Goal: Information Seeking & Learning: Learn about a topic

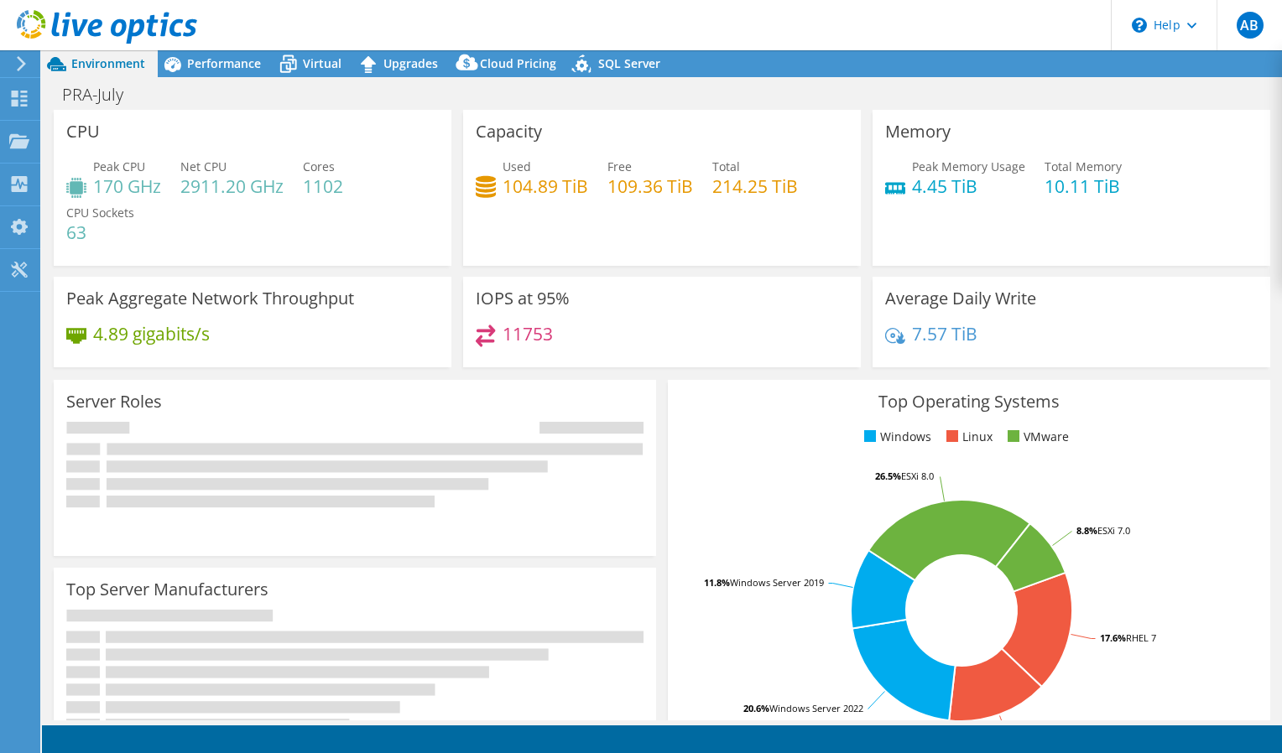
select select "EULondon"
select select "USD"
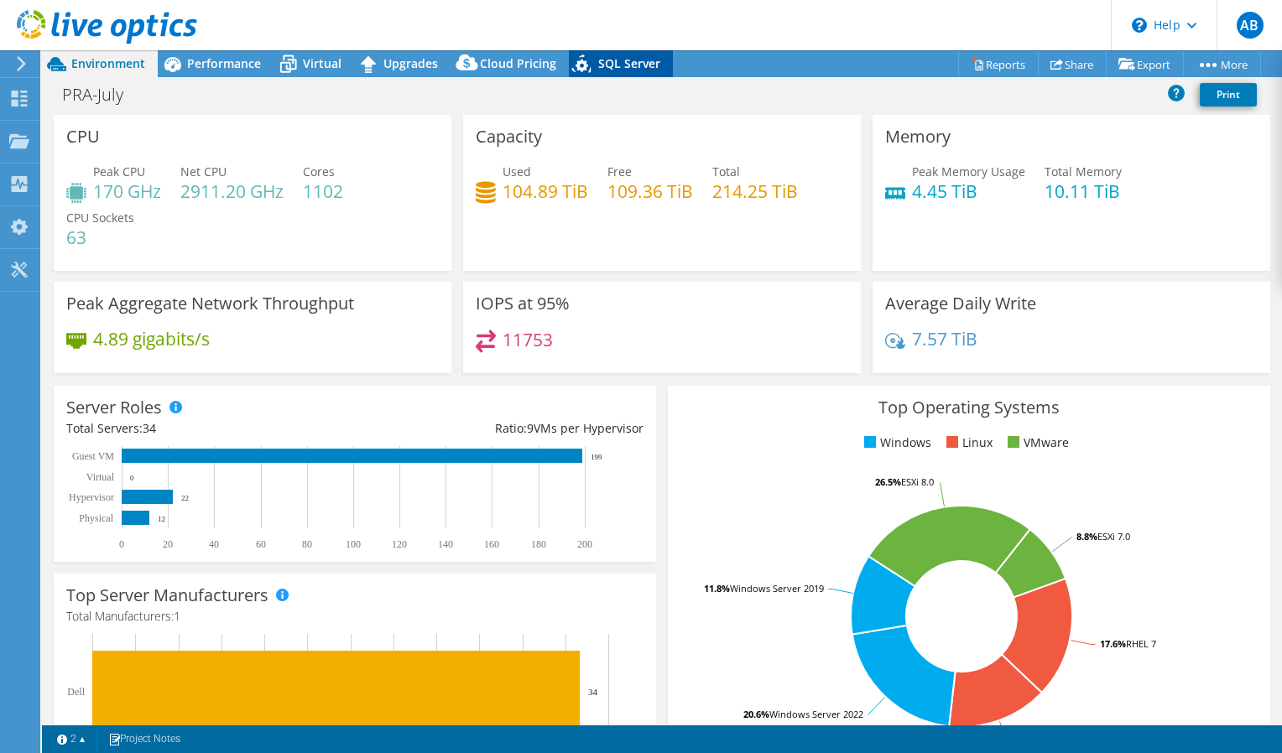
drag, startPoint x: 541, startPoint y: 24, endPoint x: 666, endPoint y: 63, distance: 130.8
click at [666, 63] on div "AB End User [PERSON_NAME] [EMAIL_ADDRESS][DOMAIN_NAME] Pragmatic Semiconductor …" at bounding box center [641, 376] width 1282 height 753
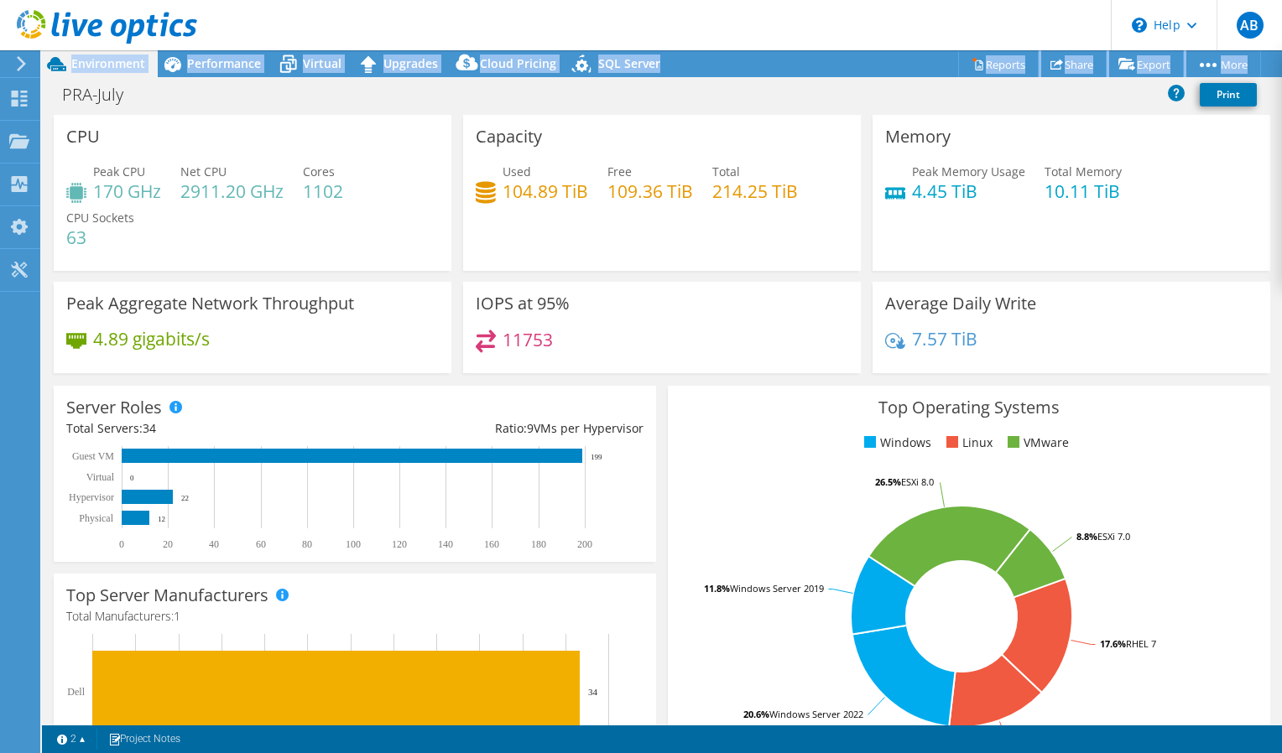
drag, startPoint x: 701, startPoint y: 76, endPoint x: 491, endPoint y: 25, distance: 215.9
click at [491, 25] on div "AB End User [PERSON_NAME] [EMAIL_ADDRESS][DOMAIN_NAME] Pragmatic Semiconductor …" at bounding box center [641, 376] width 1282 height 753
click at [491, 25] on header "AB End User [PERSON_NAME] [EMAIL_ADDRESS][DOMAIN_NAME] Pragmatic Semiconductor …" at bounding box center [641, 25] width 1282 height 50
click at [480, 23] on header "AB End User [PERSON_NAME] [EMAIL_ADDRESS][DOMAIN_NAME] Pragmatic Semiconductor …" at bounding box center [641, 25] width 1282 height 50
click at [724, 23] on header "AB End User [PERSON_NAME] [EMAIL_ADDRESS][DOMAIN_NAME] Pragmatic Semiconductor …" at bounding box center [641, 25] width 1282 height 50
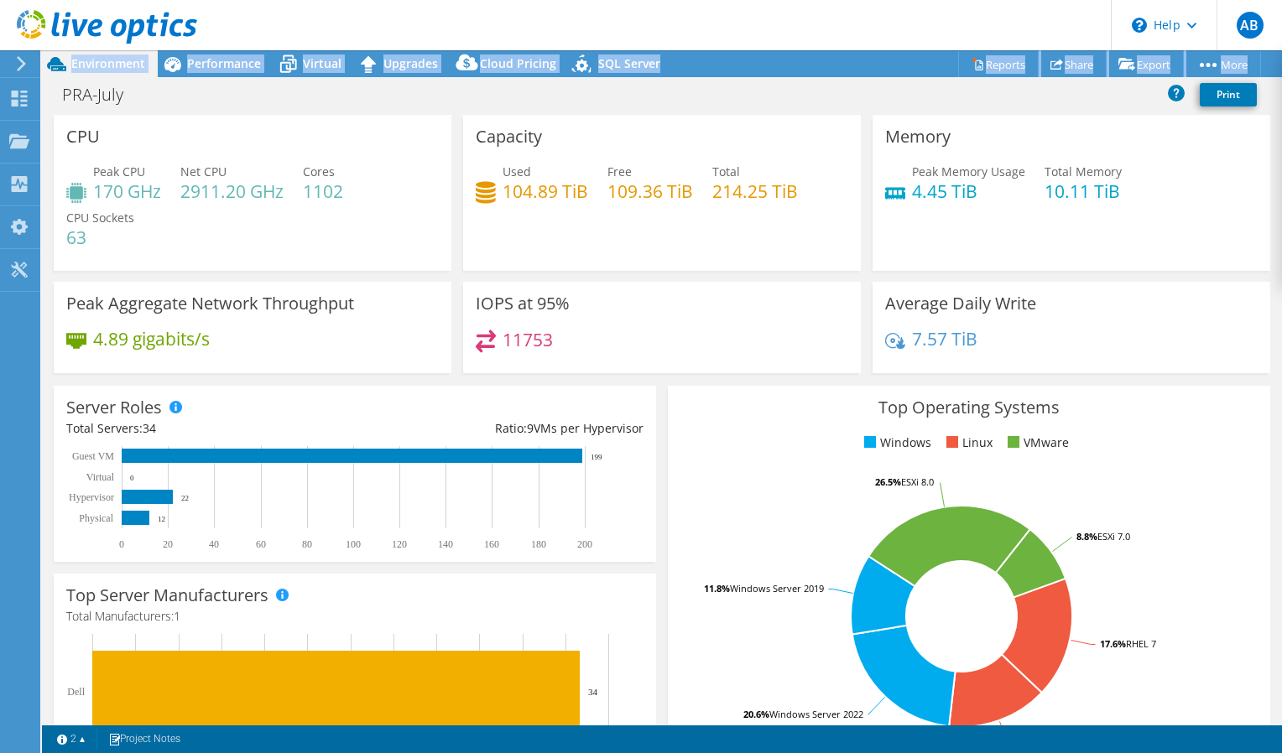
click at [691, 30] on header "AB End User [PERSON_NAME] [EMAIL_ADDRESS][DOMAIN_NAME] Pragmatic Semiconductor …" at bounding box center [641, 25] width 1282 height 50
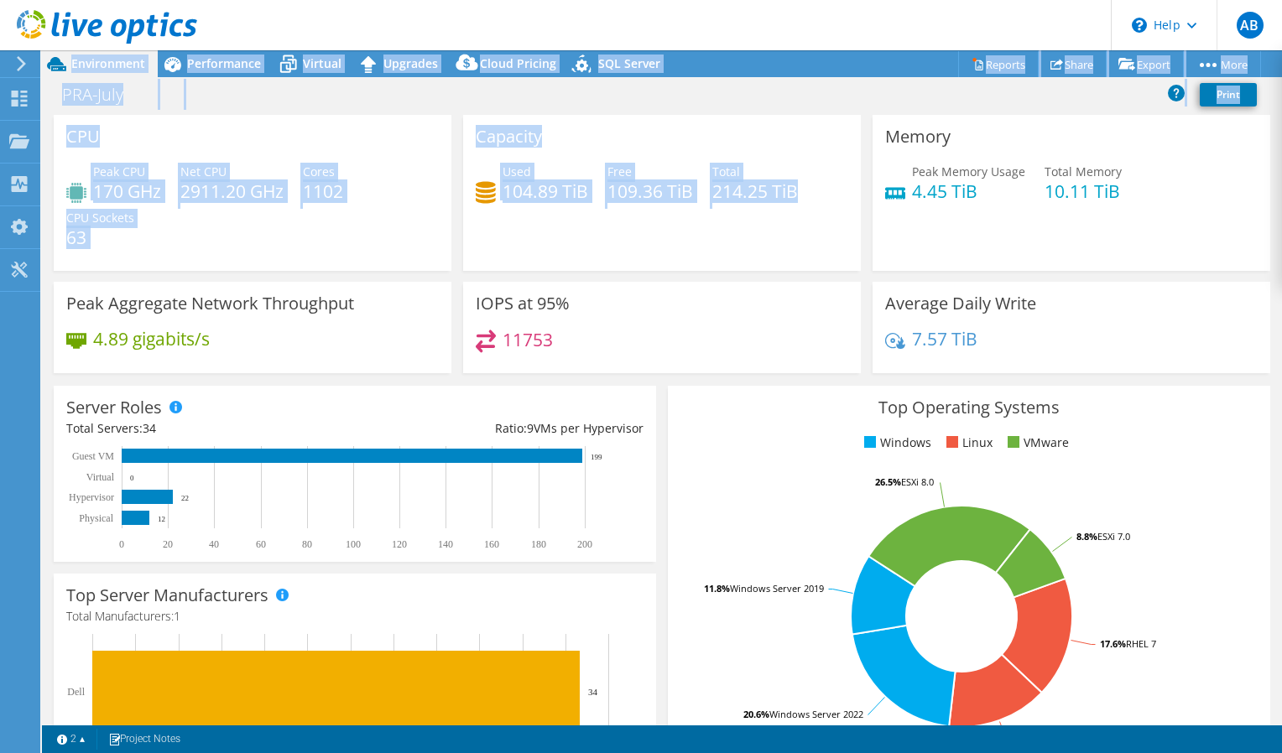
drag, startPoint x: 816, startPoint y: 225, endPoint x: 423, endPoint y: 6, distance: 450.3
click at [423, 6] on div "AB End User [PERSON_NAME] [EMAIL_ADDRESS][DOMAIN_NAME] Pragmatic Semiconductor …" at bounding box center [641, 376] width 1282 height 753
click at [423, 6] on header "AB End User [PERSON_NAME] [EMAIL_ADDRESS][DOMAIN_NAME] Pragmatic Semiconductor …" at bounding box center [641, 25] width 1282 height 50
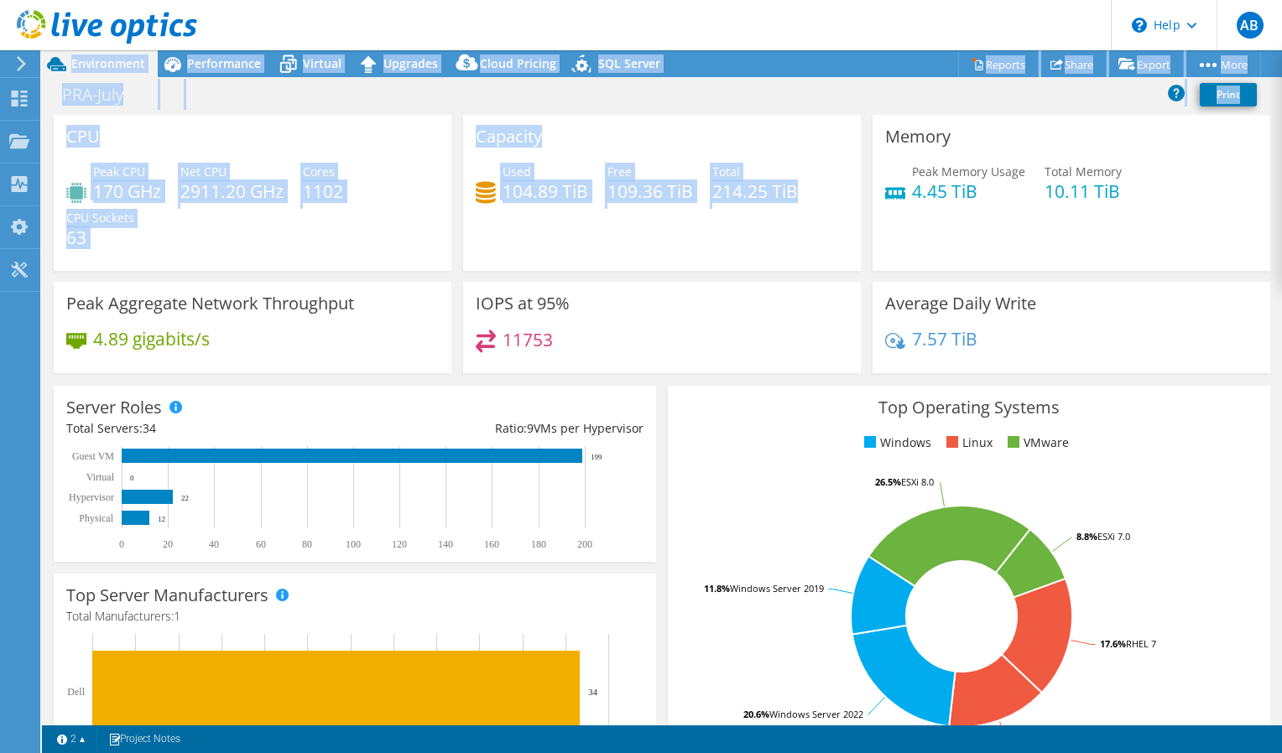
click at [413, 8] on header "AB End User [PERSON_NAME] [EMAIL_ADDRESS][DOMAIN_NAME] Pragmatic Semiconductor …" at bounding box center [641, 25] width 1282 height 50
click at [643, 247] on div "Capacity Used 104.89 TiB Free 109.36 TiB Total 214.25 TiB" at bounding box center [662, 193] width 398 height 156
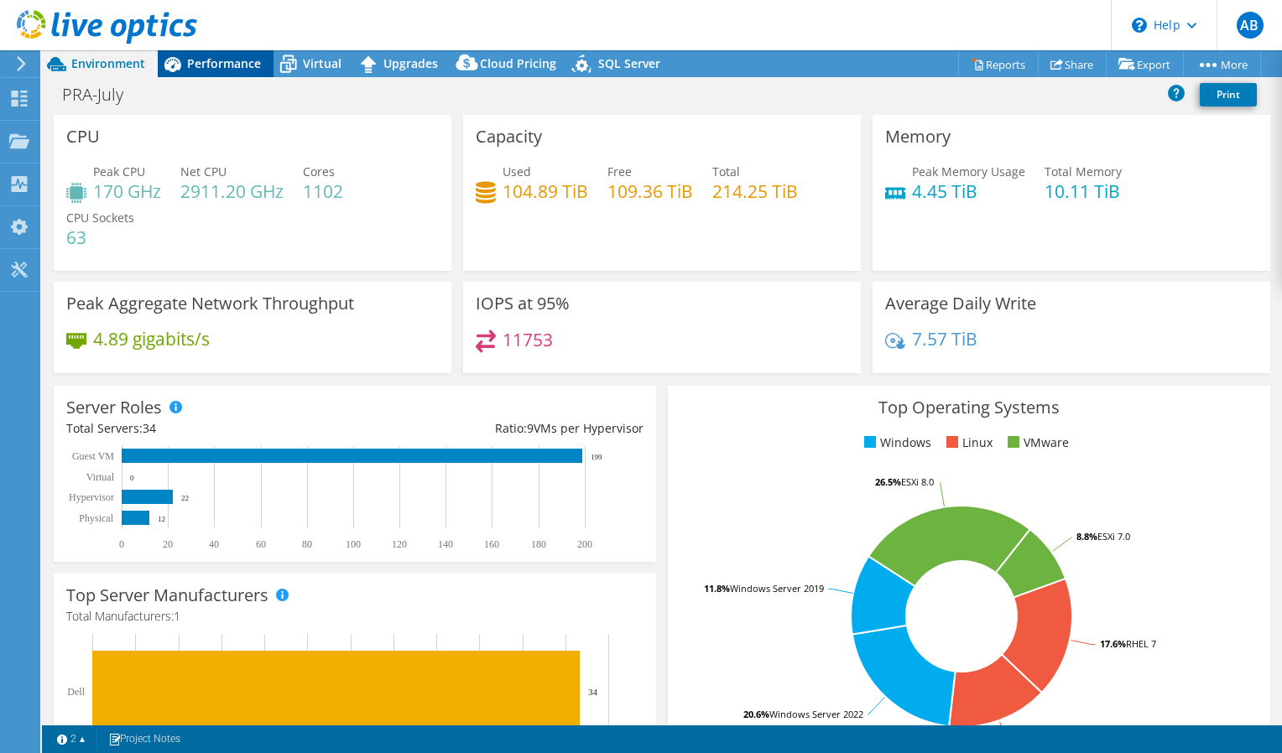
click at [221, 67] on span "Performance" at bounding box center [224, 63] width 74 height 16
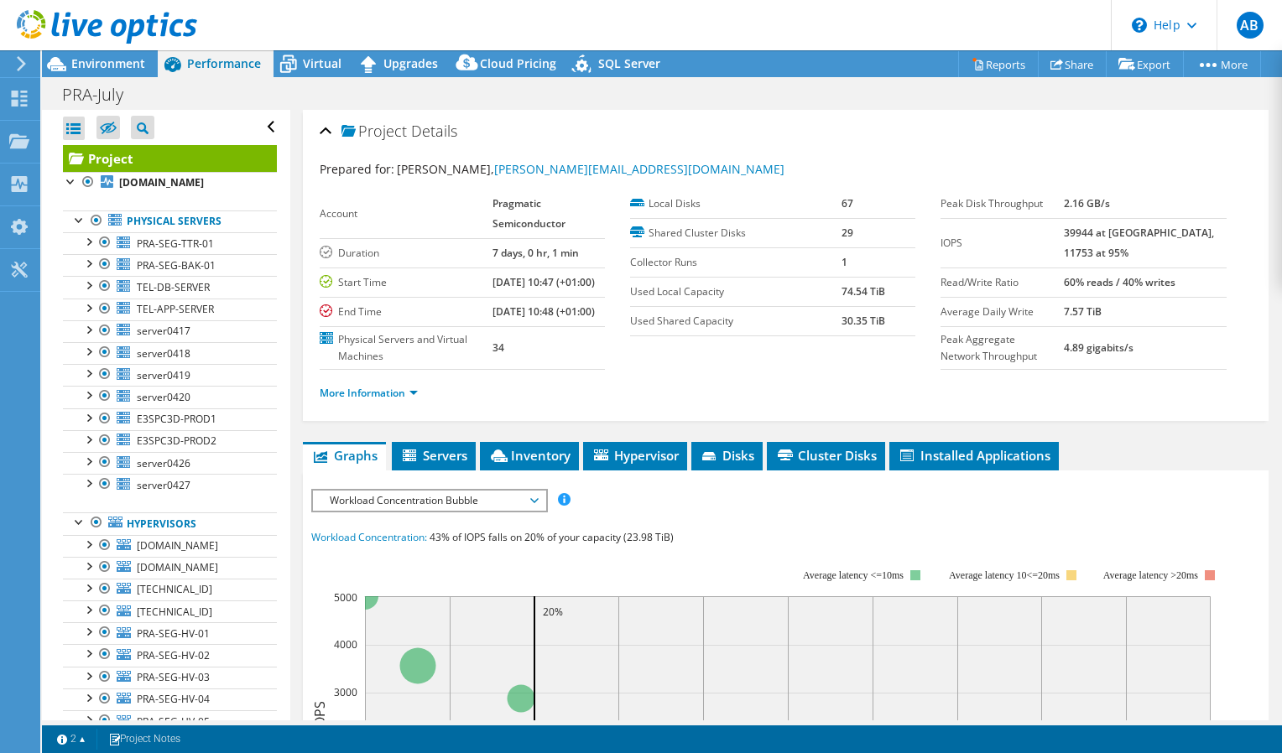
click at [112, 54] on div at bounding box center [98, 28] width 197 height 56
click at [116, 60] on span "Environment" at bounding box center [108, 63] width 74 height 16
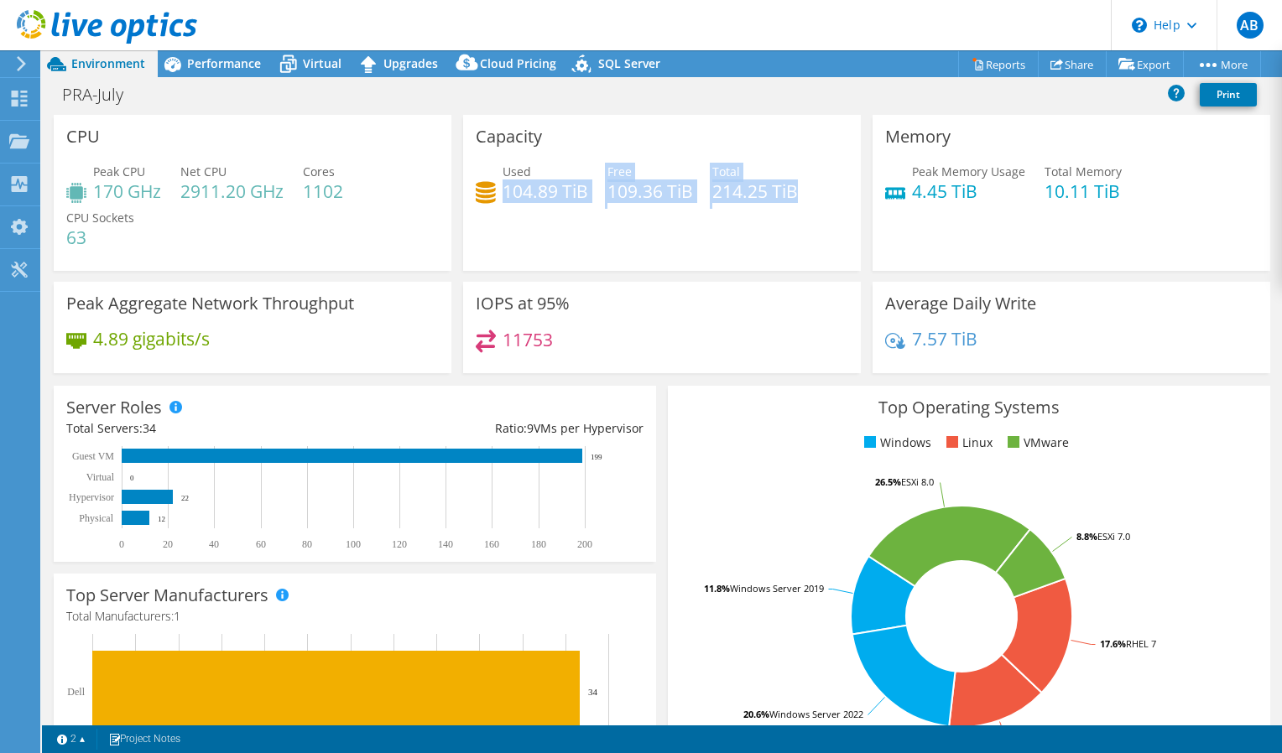
drag, startPoint x: 498, startPoint y: 186, endPoint x: 794, endPoint y: 199, distance: 296.4
click at [798, 198] on div "Used 104.89 TiB Free 109.36 TiB Total 214.25 TiB" at bounding box center [662, 190] width 372 height 55
drag, startPoint x: 794, startPoint y: 199, endPoint x: 777, endPoint y: 206, distance: 19.2
click at [777, 206] on div "Used 104.89 TiB Free 109.36 TiB Total 214.25 TiB" at bounding box center [662, 190] width 372 height 55
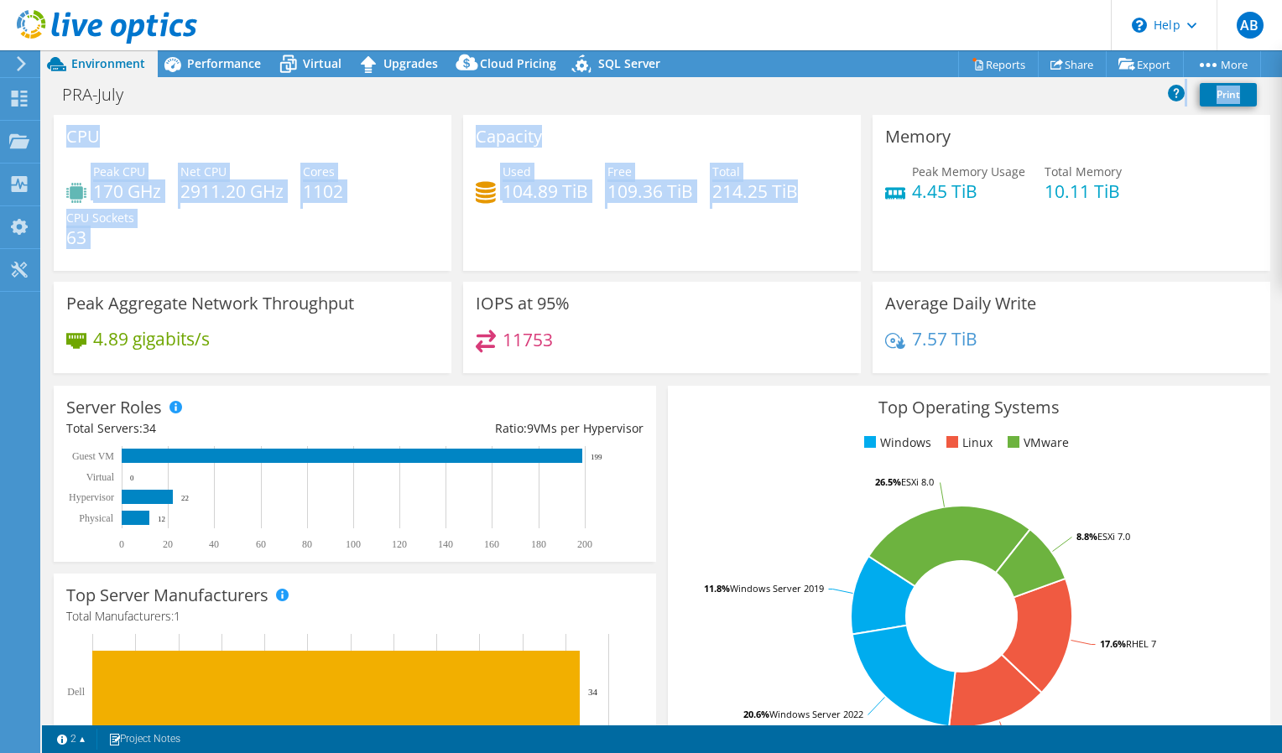
drag, startPoint x: 778, startPoint y: 202, endPoint x: 412, endPoint y: 114, distance: 376.2
click at [404, 114] on div "Project Actions Project Actions Reports Share Export vSAN ReadyNode Sizer" at bounding box center [662, 401] width 1240 height 703
drag, startPoint x: 412, startPoint y: 114, endPoint x: 480, endPoint y: 178, distance: 93.2
click at [480, 178] on div "Used 104.89 TiB" at bounding box center [532, 182] width 112 height 38
click at [369, 221] on div "Peak CPU 170 GHz Net CPU 2911.20 GHz Cores 1102 CPU Sockets 63" at bounding box center [252, 213] width 372 height 101
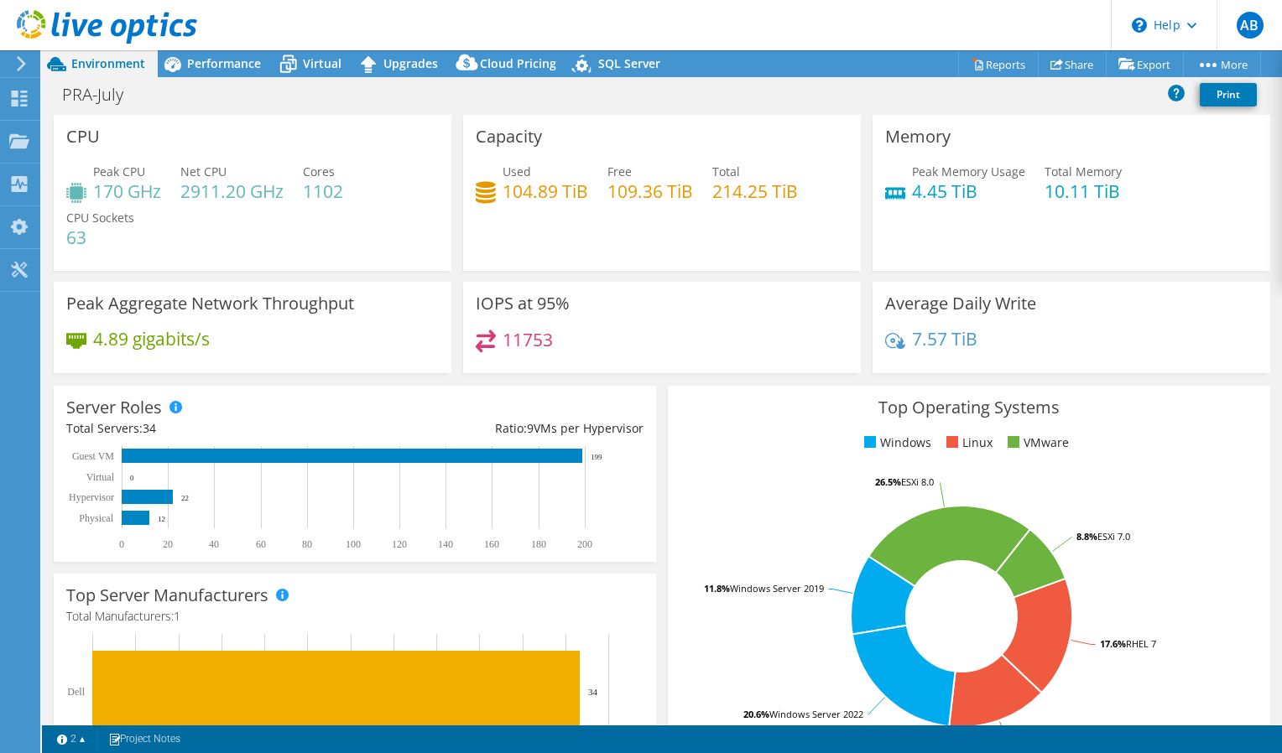
click at [391, 221] on div "Peak CPU 170 GHz Net CPU 2911.20 GHz Cores 1102 CPU Sockets 63" at bounding box center [252, 213] width 372 height 101
drag, startPoint x: 1180, startPoint y: 232, endPoint x: 927, endPoint y: 154, distance: 264.3
click at [927, 154] on div "Memory Peak Memory Usage 4.45 TiB Total Memory 10.11 TiB" at bounding box center [1072, 193] width 398 height 156
drag, startPoint x: 927, startPoint y: 154, endPoint x: 1117, endPoint y: 206, distance: 196.6
click at [1124, 206] on div "Peak Memory Usage 4.45 TiB Total Memory 10.11 TiB" at bounding box center [1071, 190] width 372 height 55
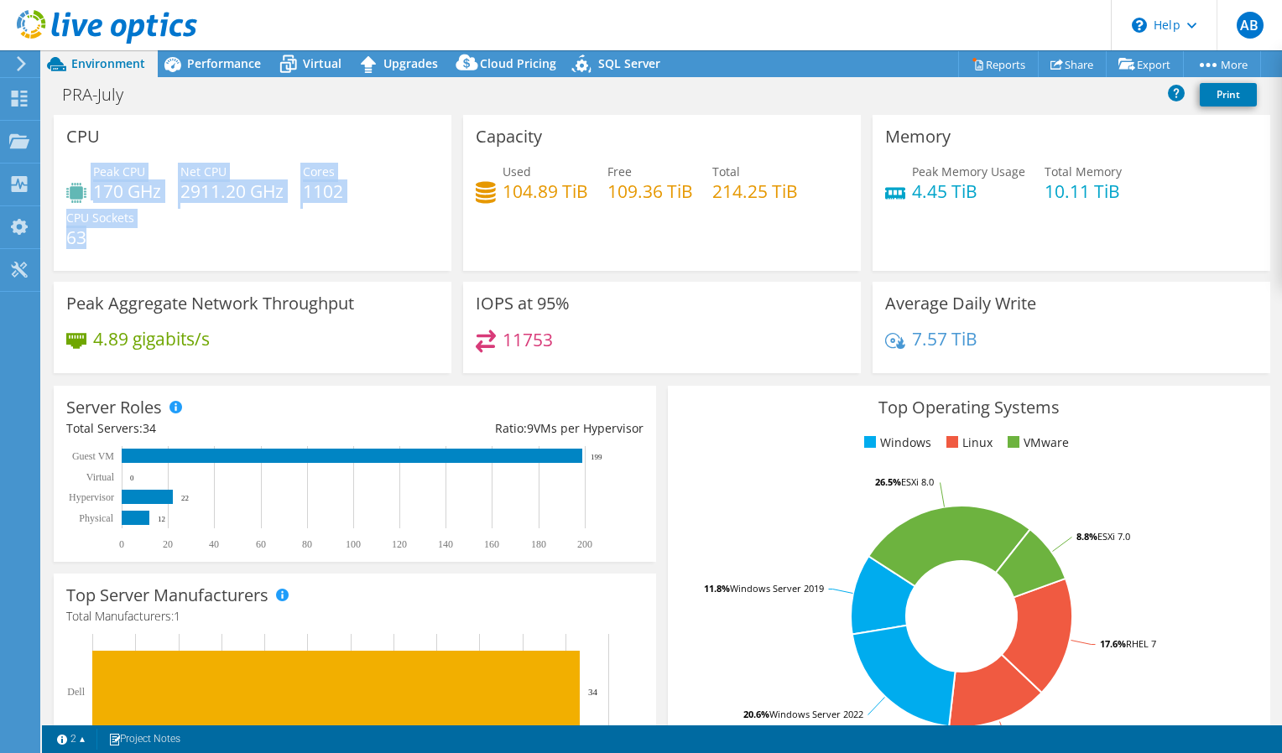
drag, startPoint x: 172, startPoint y: 229, endPoint x: 227, endPoint y: 195, distance: 64.5
click at [203, 190] on div "Peak CPU 170 GHz Net CPU 2911.20 GHz Cores 1102 CPU Sockets 63" at bounding box center [252, 213] width 372 height 101
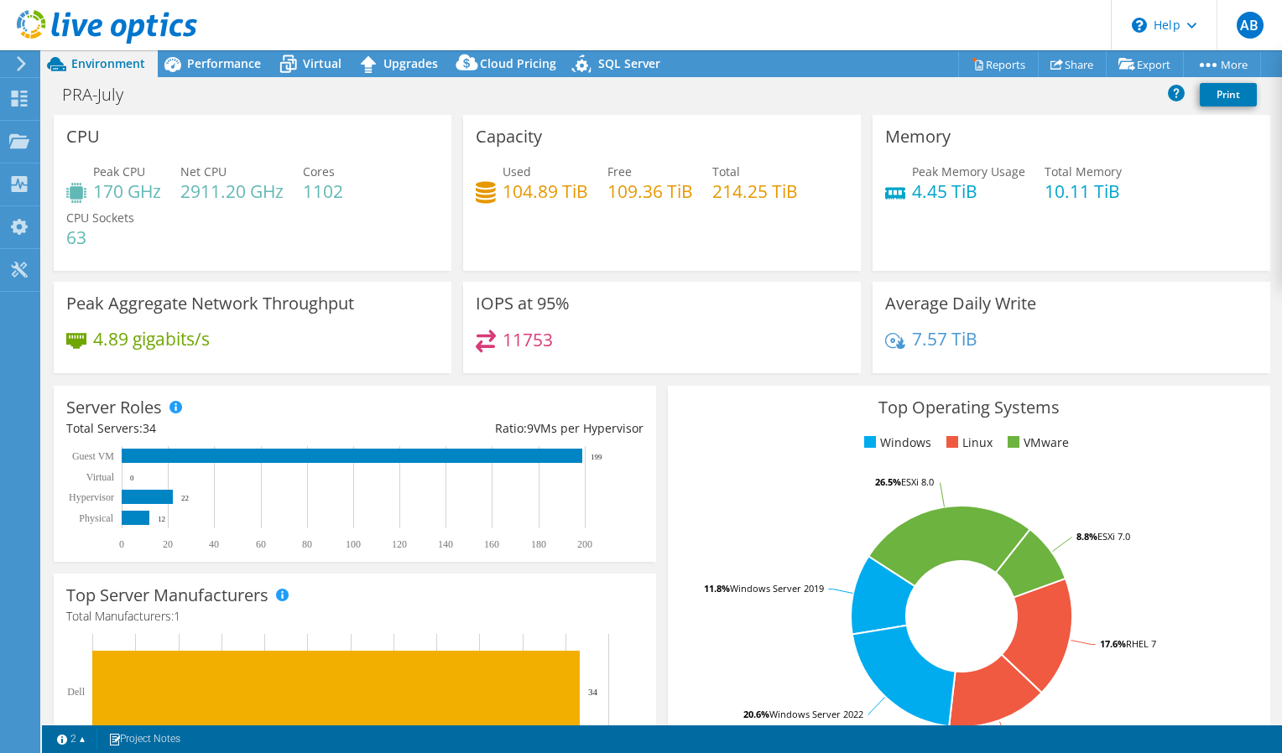
drag, startPoint x: 227, startPoint y: 195, endPoint x: 359, endPoint y: 241, distance: 140.4
click at [359, 241] on div "Peak CPU 170 GHz Net CPU 2911.20 GHz Cores 1102 CPU Sockets 63" at bounding box center [252, 213] width 372 height 101
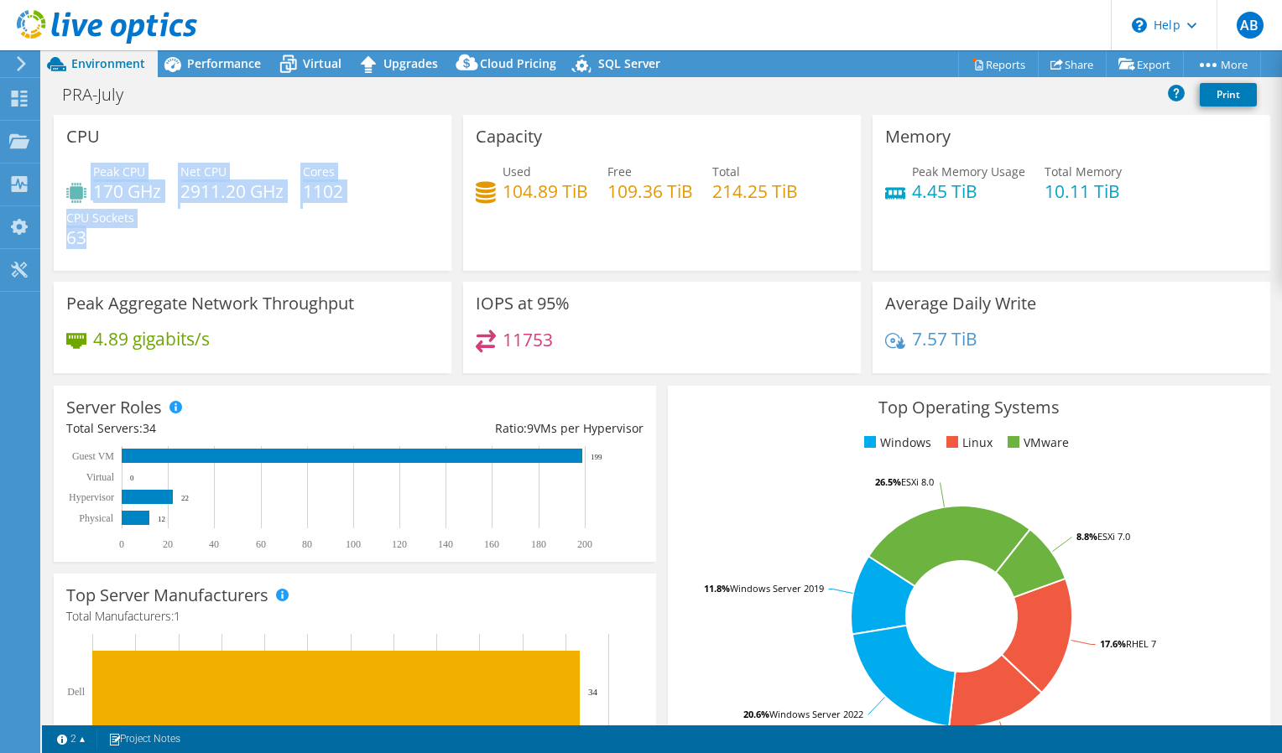
drag, startPoint x: 365, startPoint y: 223, endPoint x: 341, endPoint y: 140, distance: 86.3
click at [341, 140] on div "CPU Peak CPU 170 GHz Net CPU 2911.20 GHz Cores 1102 CPU Sockets 63" at bounding box center [253, 193] width 398 height 156
click at [250, 149] on div "CPU Peak CPU 170 GHz Net CPU 2911.20 GHz Cores 1102 CPU Sockets 63" at bounding box center [253, 193] width 398 height 156
drag, startPoint x: 250, startPoint y: 149, endPoint x: 312, endPoint y: 201, distance: 81.0
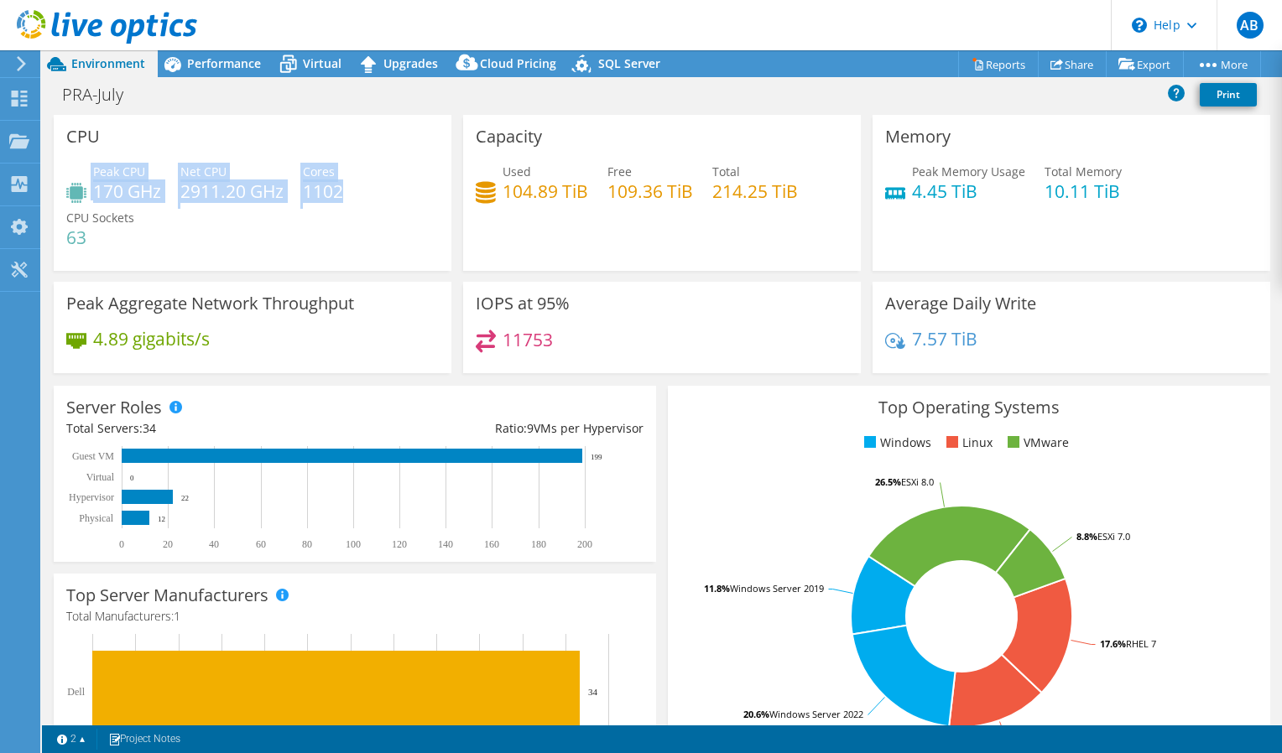
click at [312, 201] on div "CPU Peak CPU 170 GHz Net CPU 2911.20 GHz Cores 1102 CPU Sockets 63" at bounding box center [253, 193] width 398 height 156
click at [312, 201] on h4 "1102" at bounding box center [323, 191] width 40 height 18
click at [334, 232] on div "Peak CPU 170 GHz Net CPU 2911.20 GHz Cores 1102 CPU Sockets 63" at bounding box center [252, 213] width 372 height 101
drag, startPoint x: 376, startPoint y: 232, endPoint x: 351, endPoint y: 124, distance: 110.3
click at [351, 125] on div "CPU Peak CPU 170 GHz Net CPU 2911.20 GHz Cores 1102 CPU Sockets 63" at bounding box center [253, 193] width 398 height 156
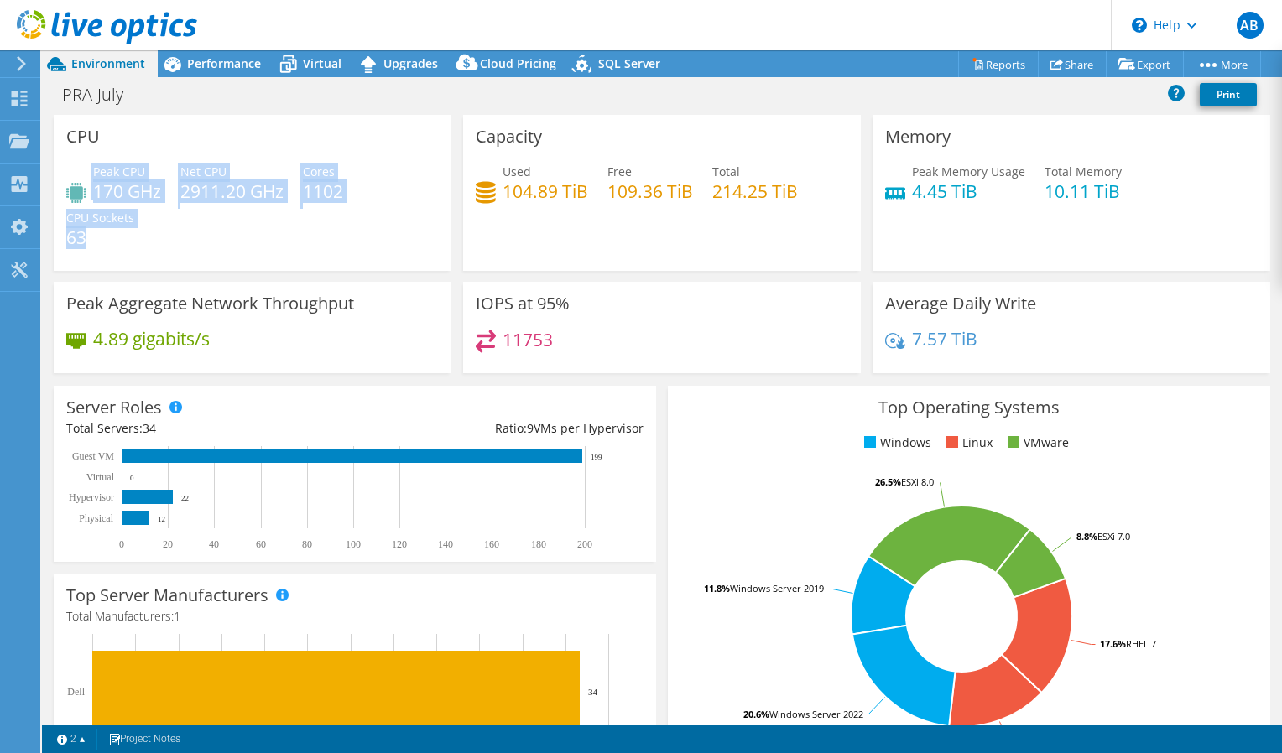
click at [351, 124] on div "CPU Peak CPU 170 GHz Net CPU 2911.20 GHz Cores 1102 CPU Sockets 63" at bounding box center [253, 193] width 398 height 156
click at [319, 128] on div "CPU Peak CPU 170 GHz Net CPU 2911.20 GHz Cores 1102 CPU Sockets 63" at bounding box center [253, 193] width 398 height 156
click at [307, 125] on div "CPU Peak CPU 170 GHz Net CPU 2911.20 GHz Cores 1102 CPU Sockets 63" at bounding box center [253, 193] width 398 height 156
drag, startPoint x: 247, startPoint y: 129, endPoint x: 304, endPoint y: 237, distance: 122.3
click at [304, 237] on div "CPU Peak CPU 170 GHz Net CPU 2911.20 GHz Cores 1102 CPU Sockets 63" at bounding box center [253, 193] width 398 height 156
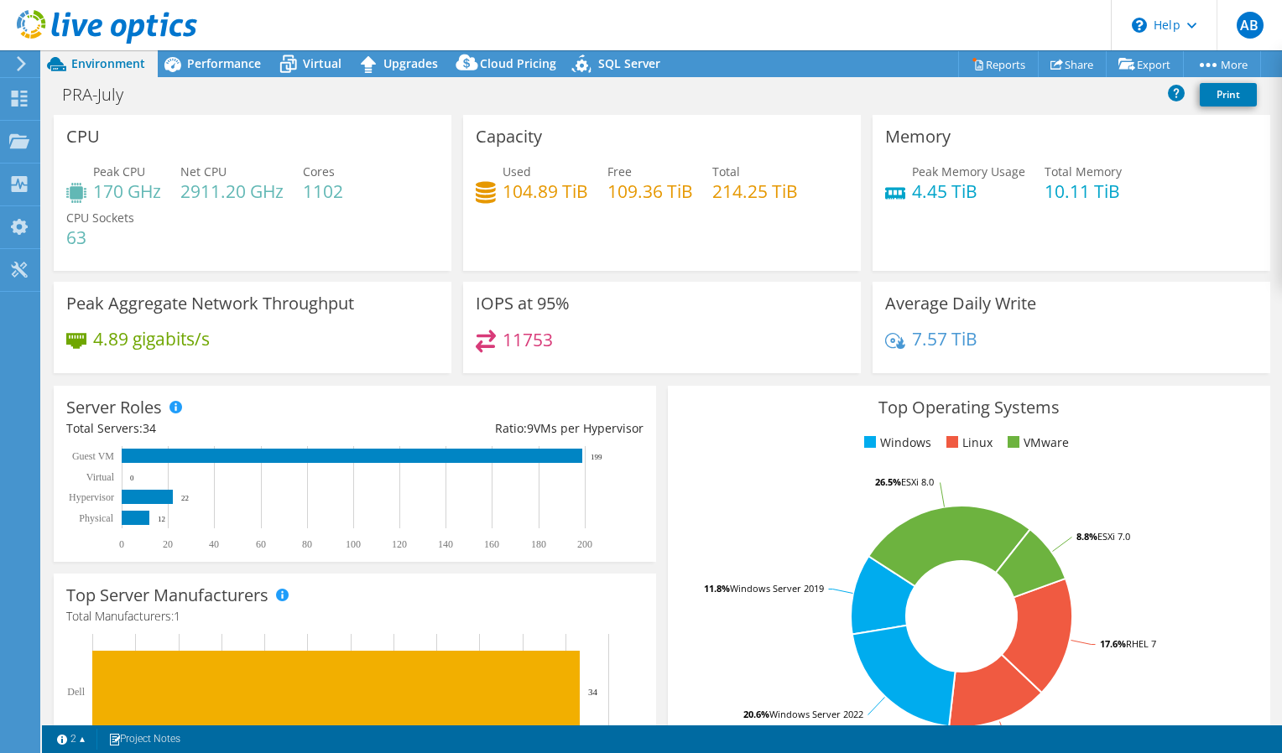
click at [304, 237] on div "Peak CPU 170 GHz Net CPU 2911.20 GHz Cores 1102 CPU Sockets 63" at bounding box center [252, 213] width 372 height 101
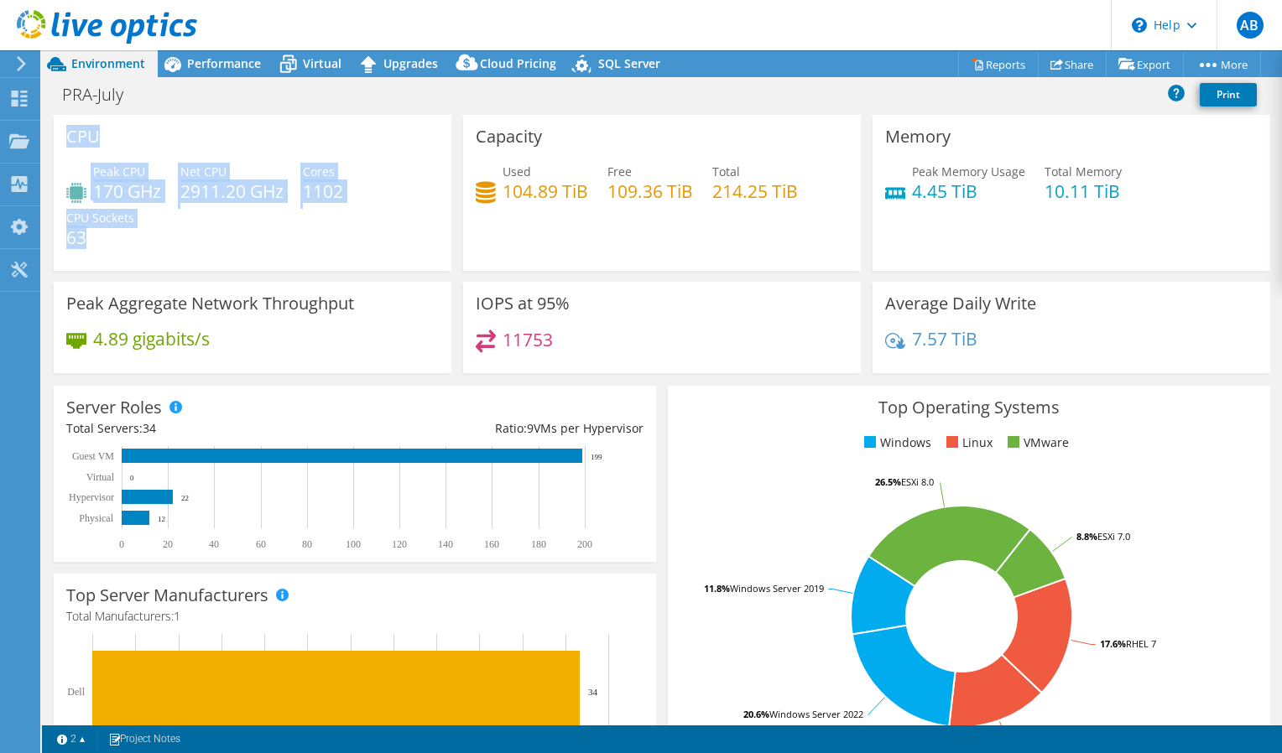
drag, startPoint x: 337, startPoint y: 250, endPoint x: 55, endPoint y: 132, distance: 306.5
click at [55, 132] on div "CPU Peak CPU 170 GHz Net CPU 2911.20 GHz Cores 1102 CPU Sockets 63" at bounding box center [253, 193] width 398 height 156
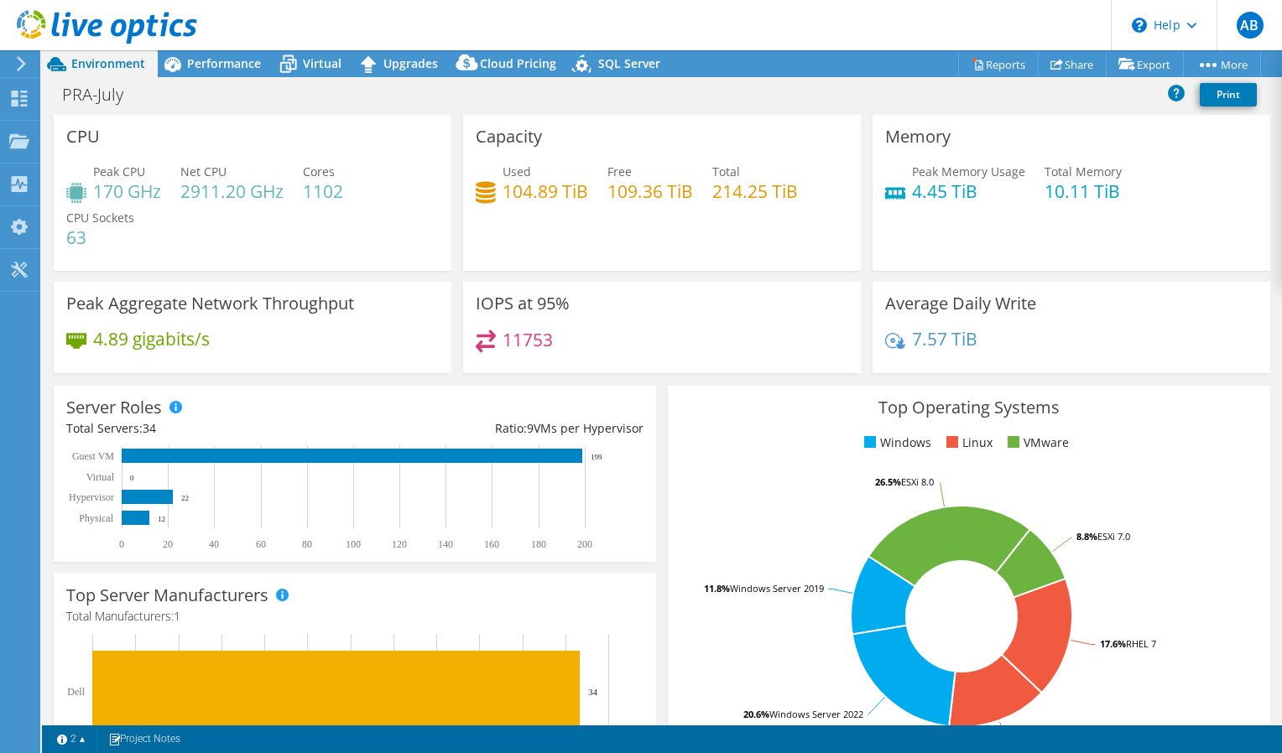
drag, startPoint x: 55, startPoint y: 132, endPoint x: 64, endPoint y: 143, distance: 14.3
click at [64, 143] on div "CPU Peak CPU 170 GHz Net CPU 2911.20 GHz Cores 1102 CPU Sockets 63" at bounding box center [253, 193] width 398 height 156
click at [221, 331] on div "4.89 gigabits/s" at bounding box center [252, 347] width 372 height 35
click at [354, 350] on div "4.89 gigabits/s" at bounding box center [252, 347] width 372 height 35
